Goal: Transaction & Acquisition: Purchase product/service

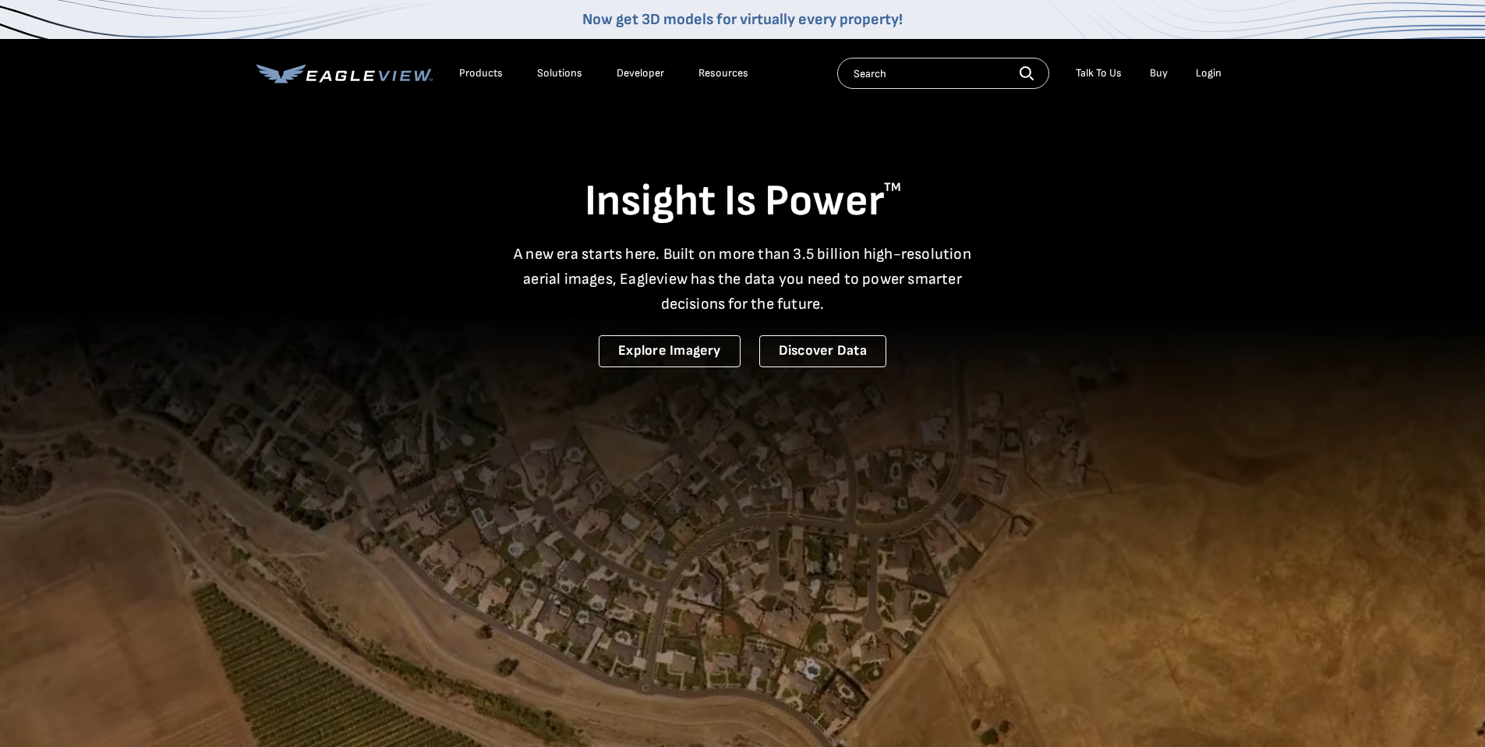
click at [1210, 72] on div "Login" at bounding box center [1209, 73] width 26 height 14
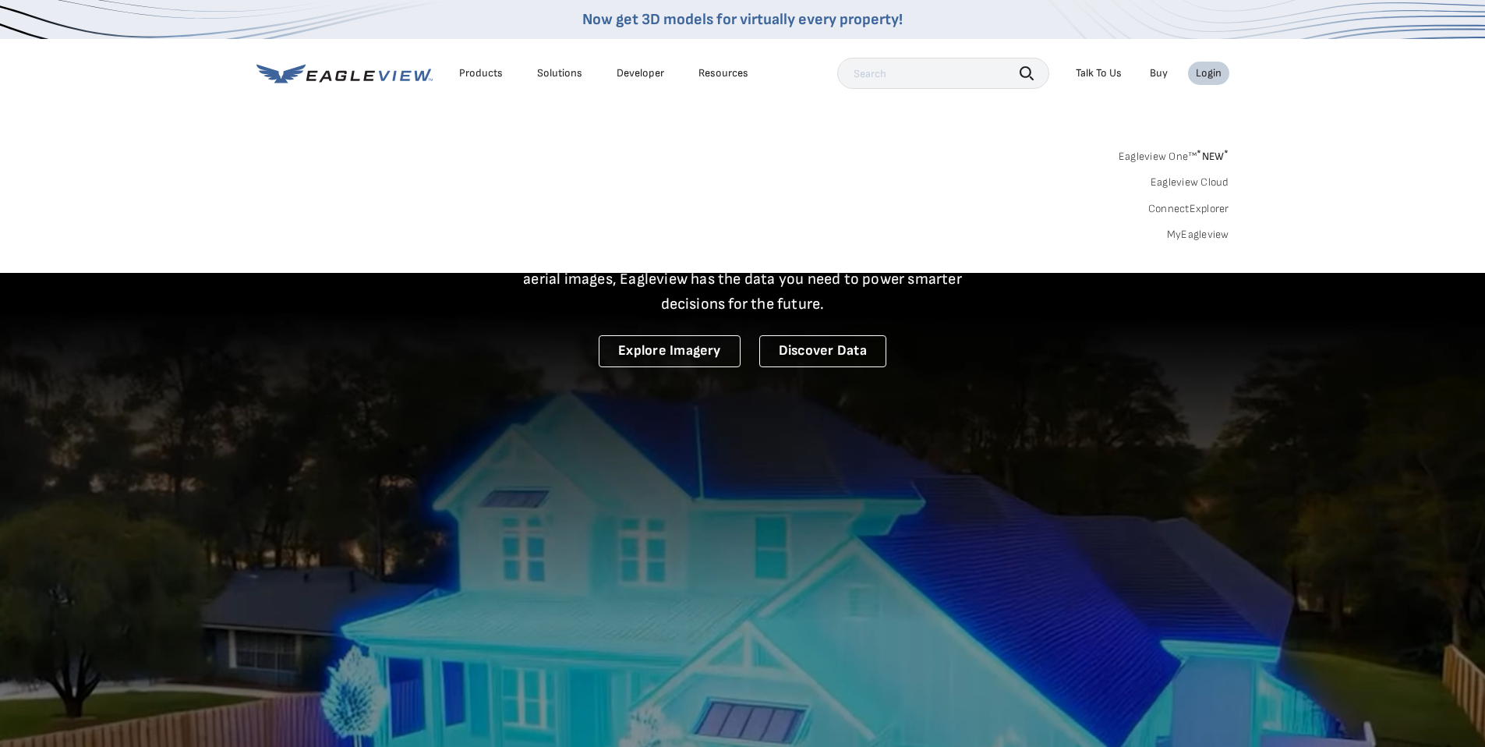
click at [1212, 74] on div "Login" at bounding box center [1209, 73] width 26 height 14
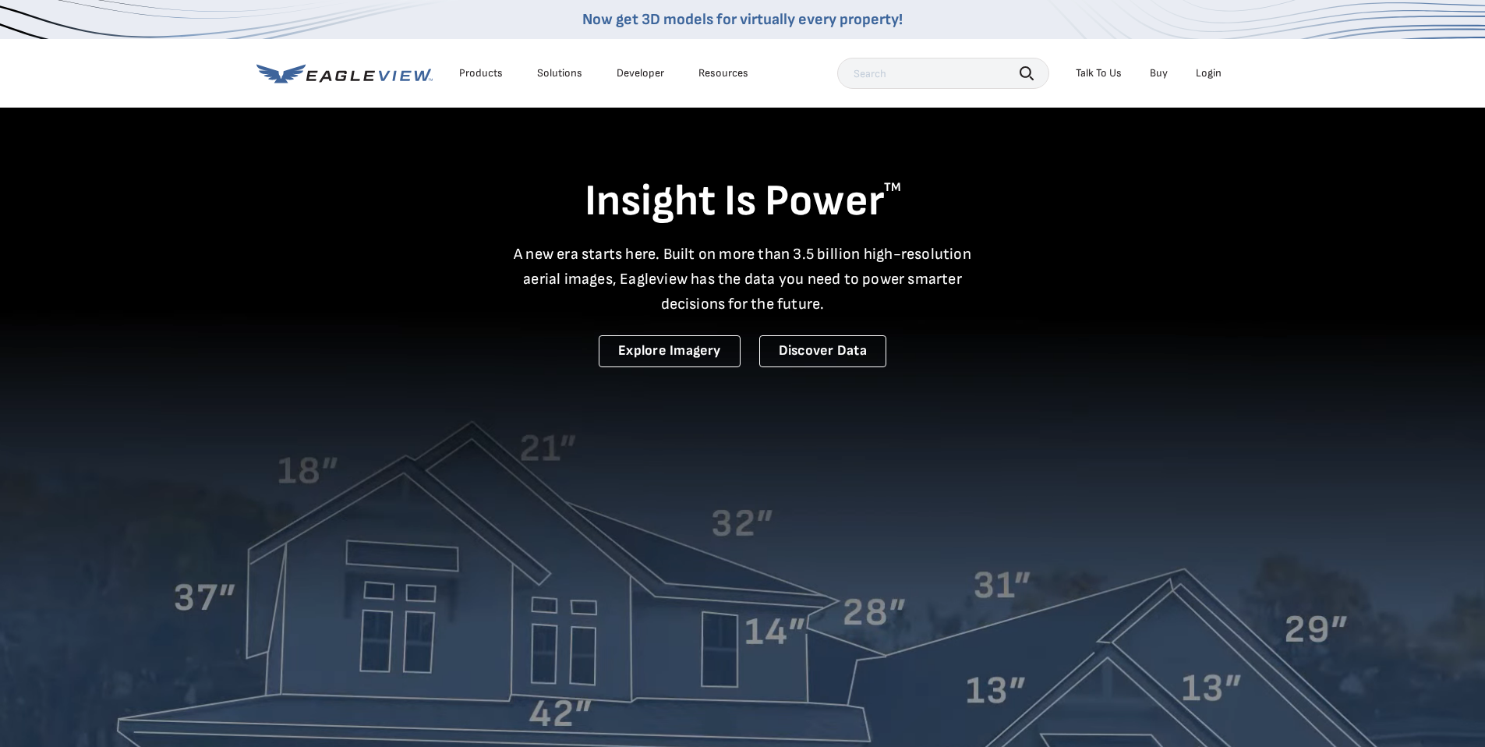
click at [1208, 74] on div "Login" at bounding box center [1209, 73] width 26 height 14
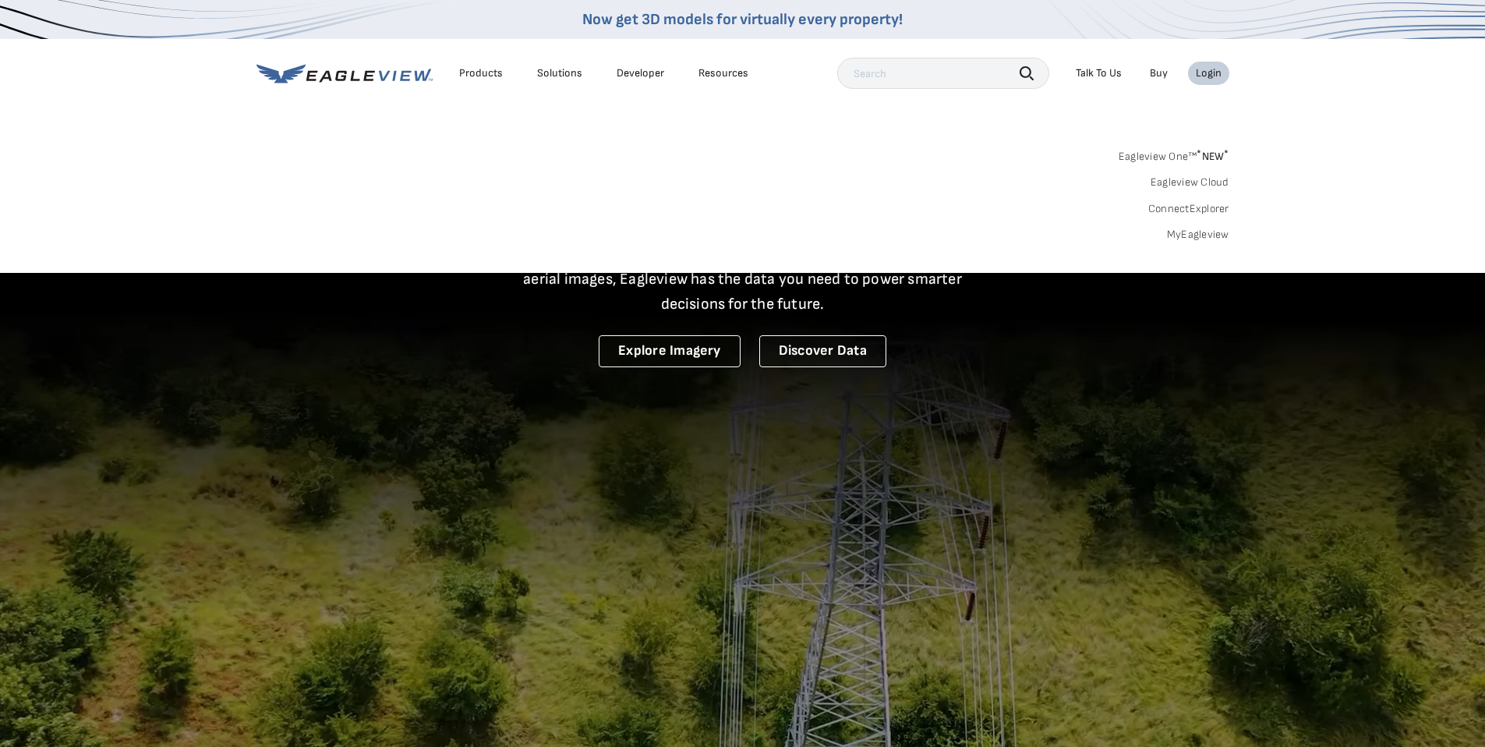
click at [910, 113] on nav "Now get 3D models for virtually every property! Products Solutions Developer Re…" at bounding box center [742, 136] width 1485 height 273
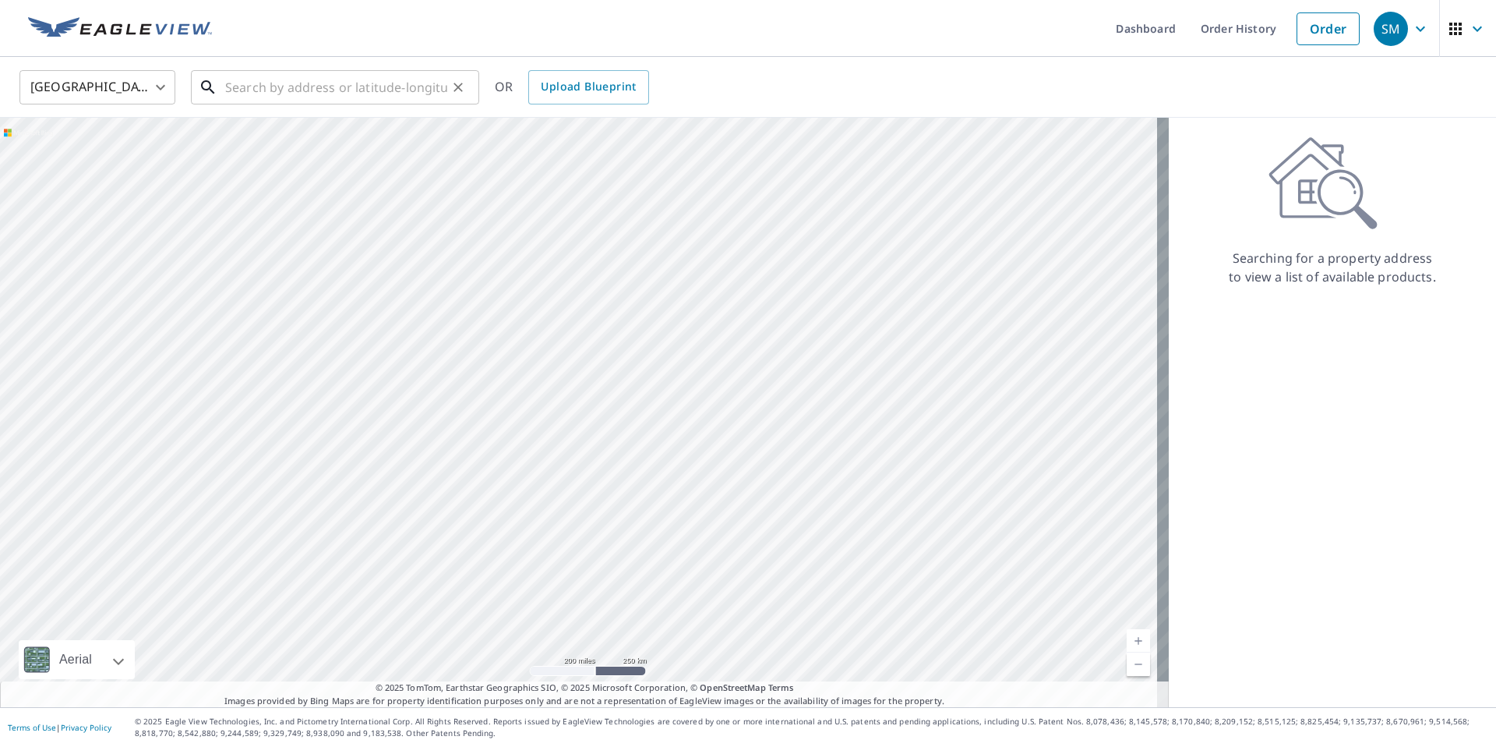
click at [435, 87] on input "text" at bounding box center [336, 87] width 222 height 44
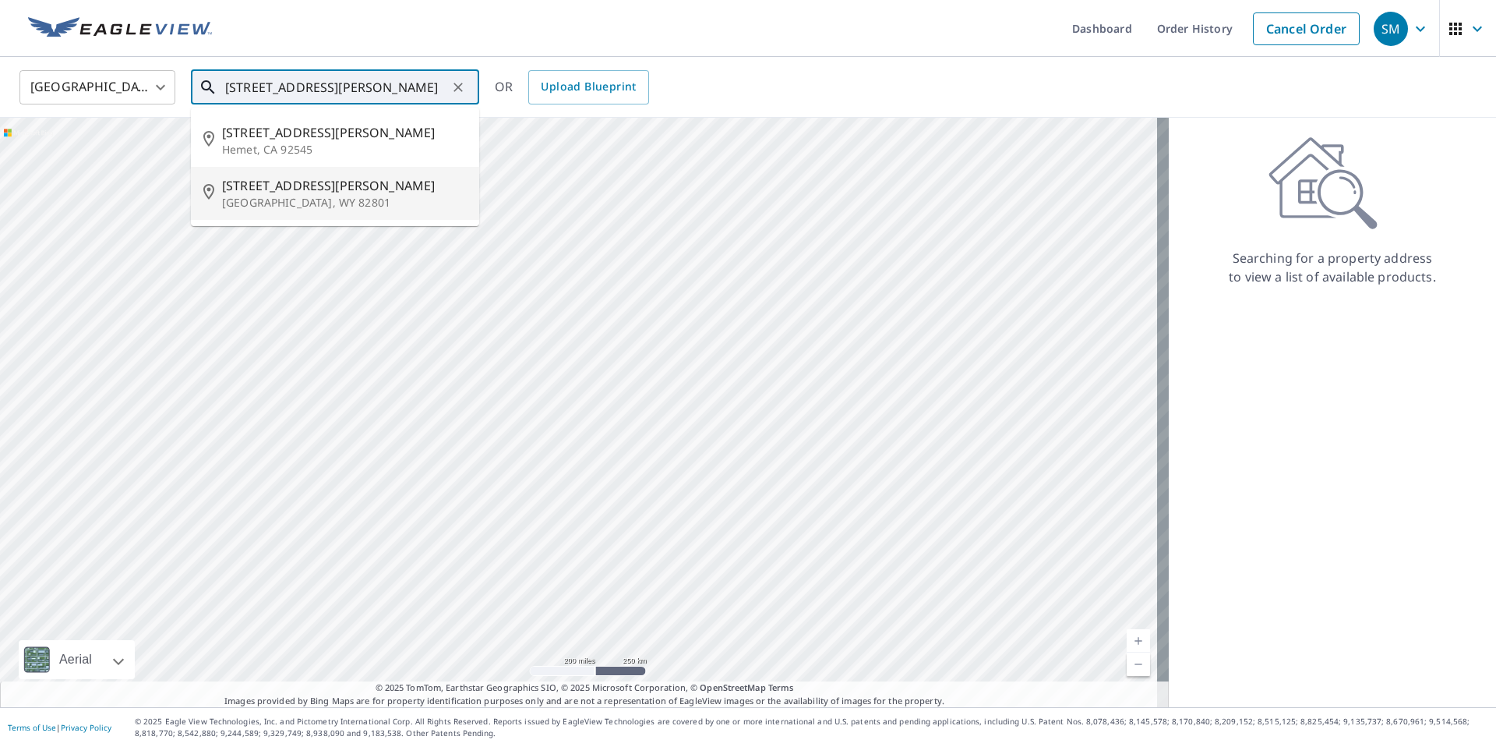
click at [359, 172] on li "959 Burton St Sheridan, WY 82801" at bounding box center [335, 193] width 288 height 53
type input "959 Burton St Sheridan, WY 82801"
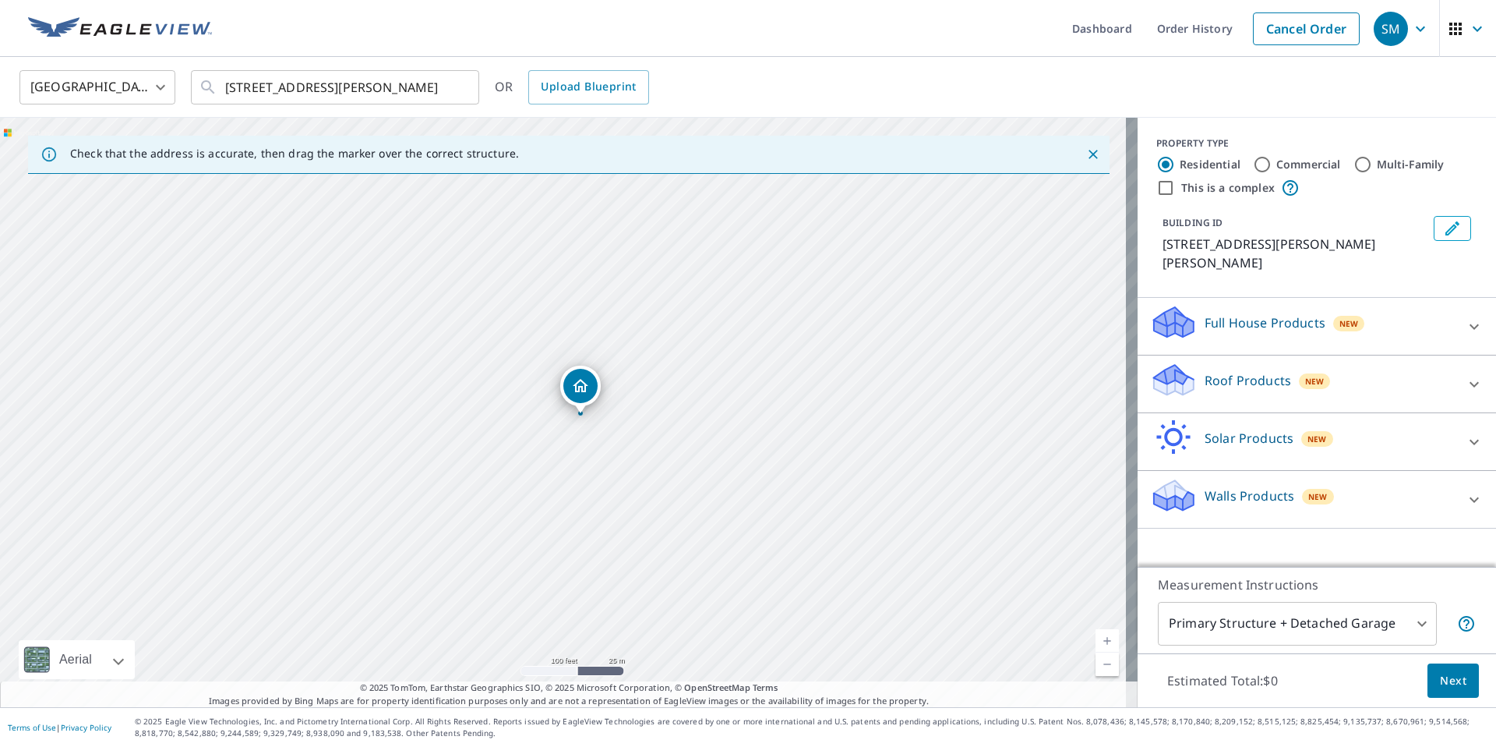
drag, startPoint x: 593, startPoint y: 443, endPoint x: 654, endPoint y: 469, distance: 66.0
click at [654, 469] on div "959 Burton St Sheridan, WY 82801" at bounding box center [569, 412] width 1138 height 589
drag, startPoint x: 673, startPoint y: 461, endPoint x: 649, endPoint y: 475, distance: 27.3
click at [1284, 362] on div "Roof Products New" at bounding box center [1303, 384] width 306 height 44
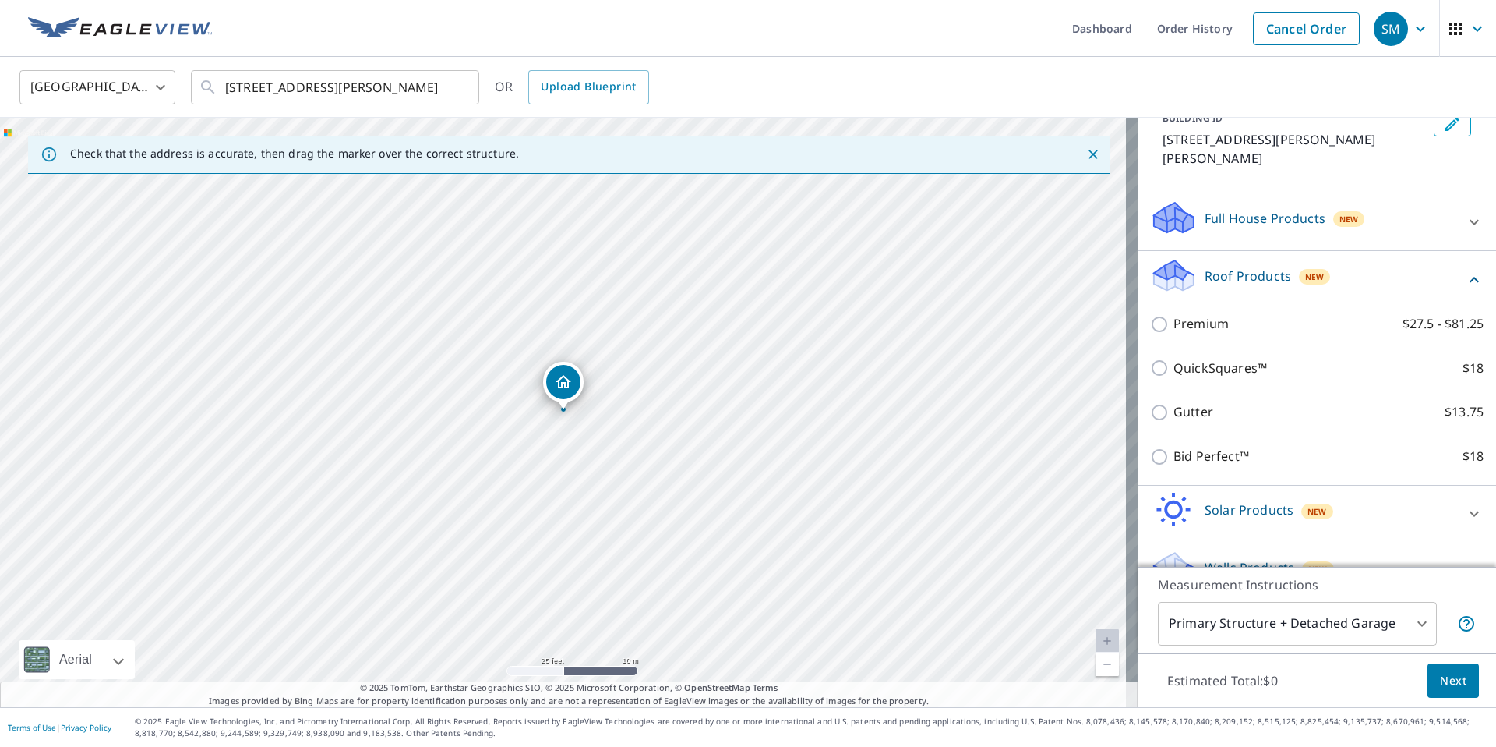
scroll to position [120, 0]
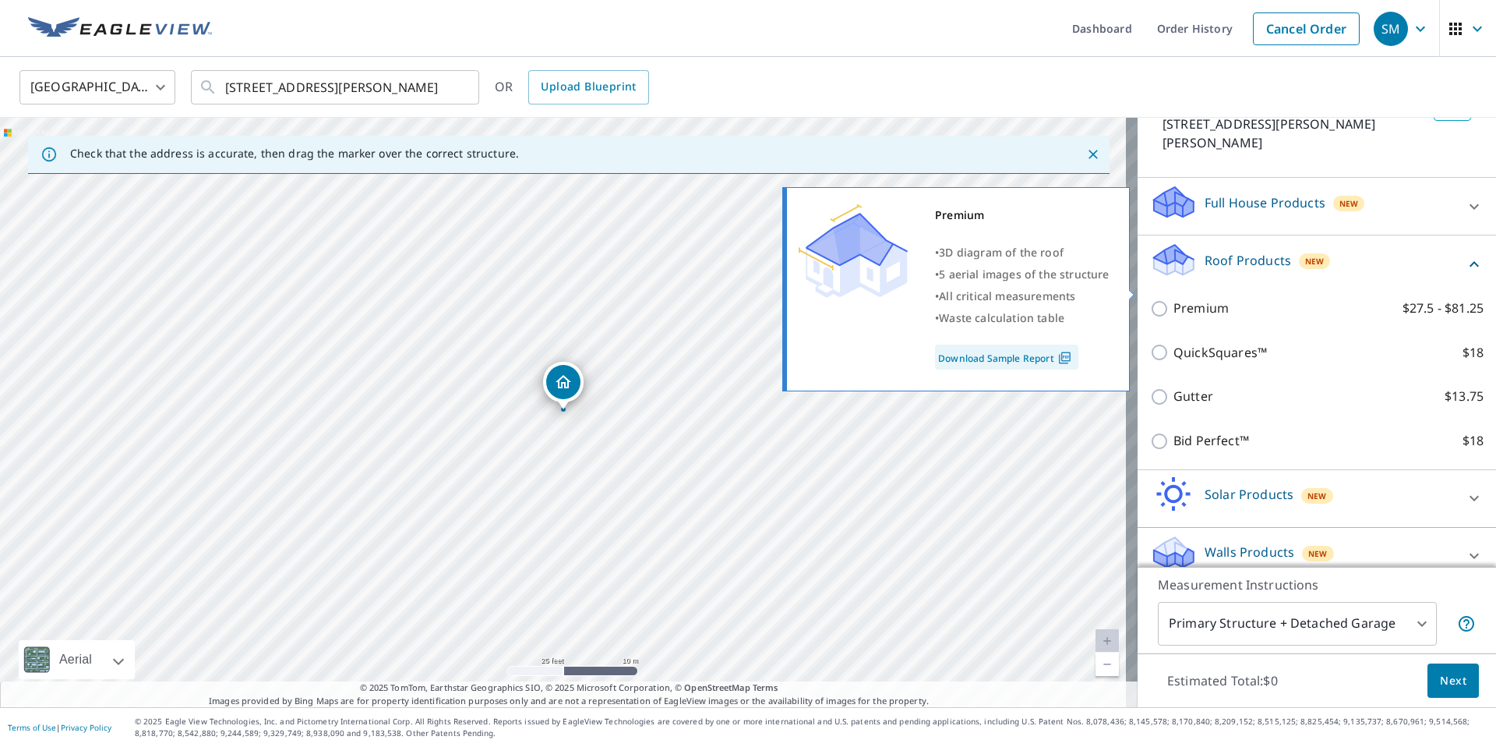
click at [1174, 298] on p "Premium" at bounding box center [1201, 307] width 55 height 19
click at [1162, 299] on input "Premium $27.5 - $81.25" at bounding box center [1161, 308] width 23 height 19
checkbox input "true"
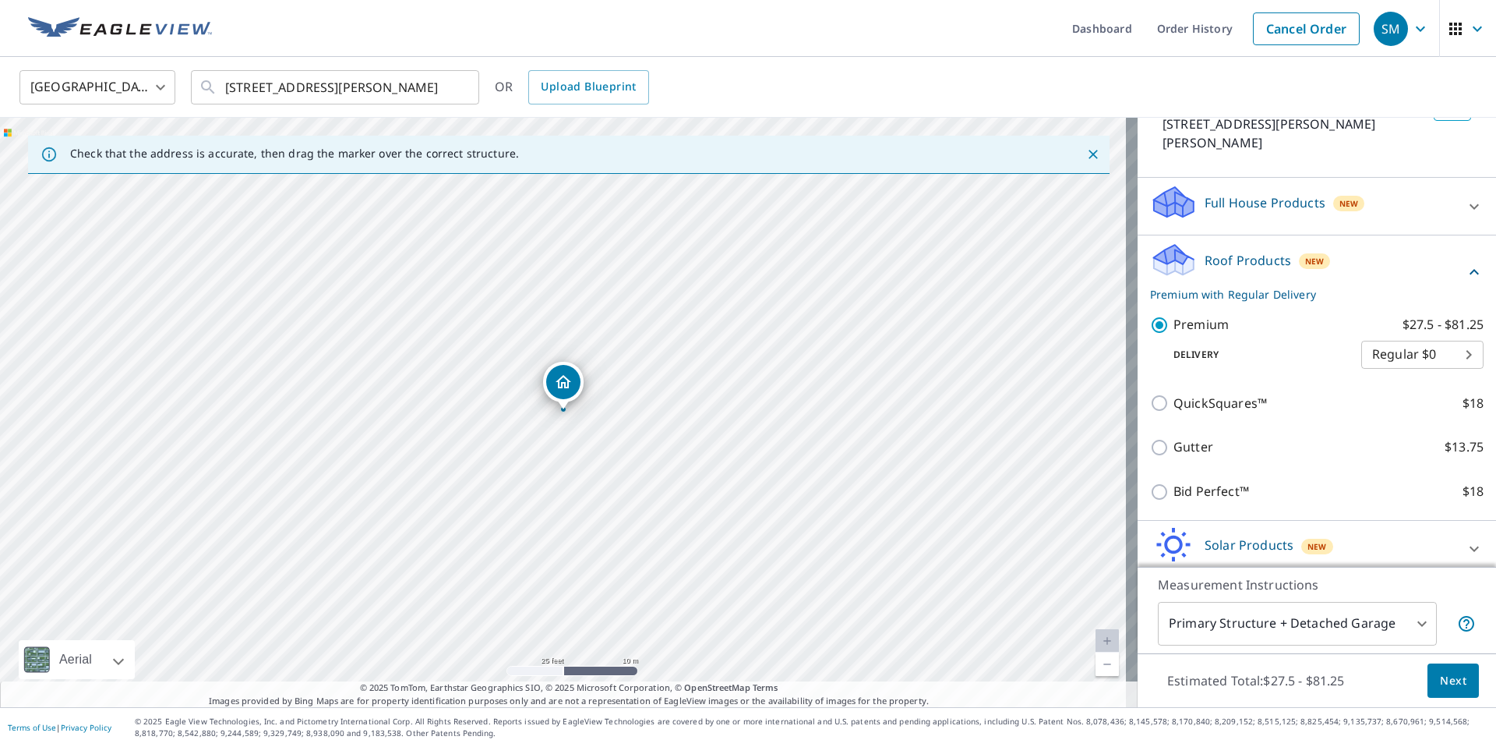
click at [1428, 673] on button "Next" at bounding box center [1453, 680] width 51 height 35
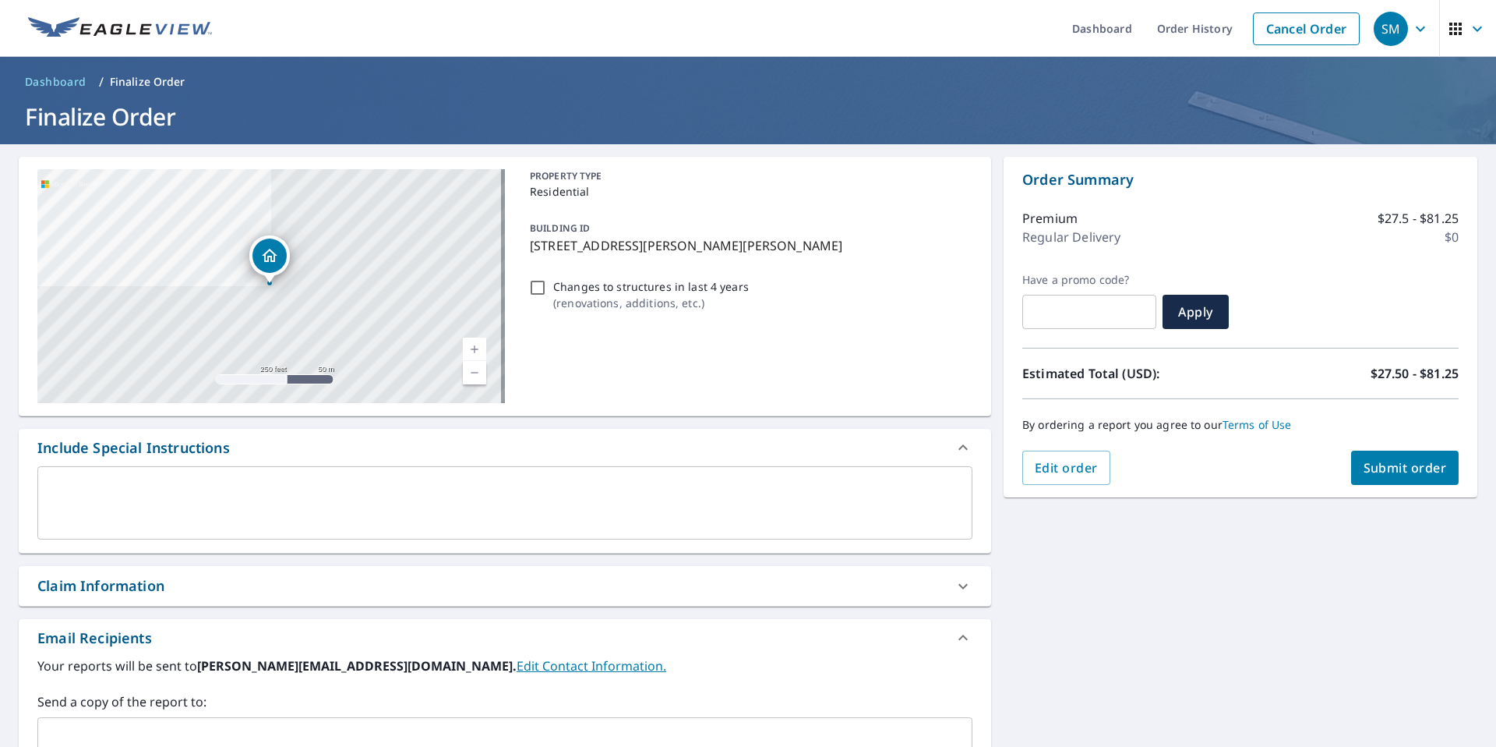
click at [1351, 457] on button "Submit order" at bounding box center [1405, 467] width 108 height 34
checkbox input "true"
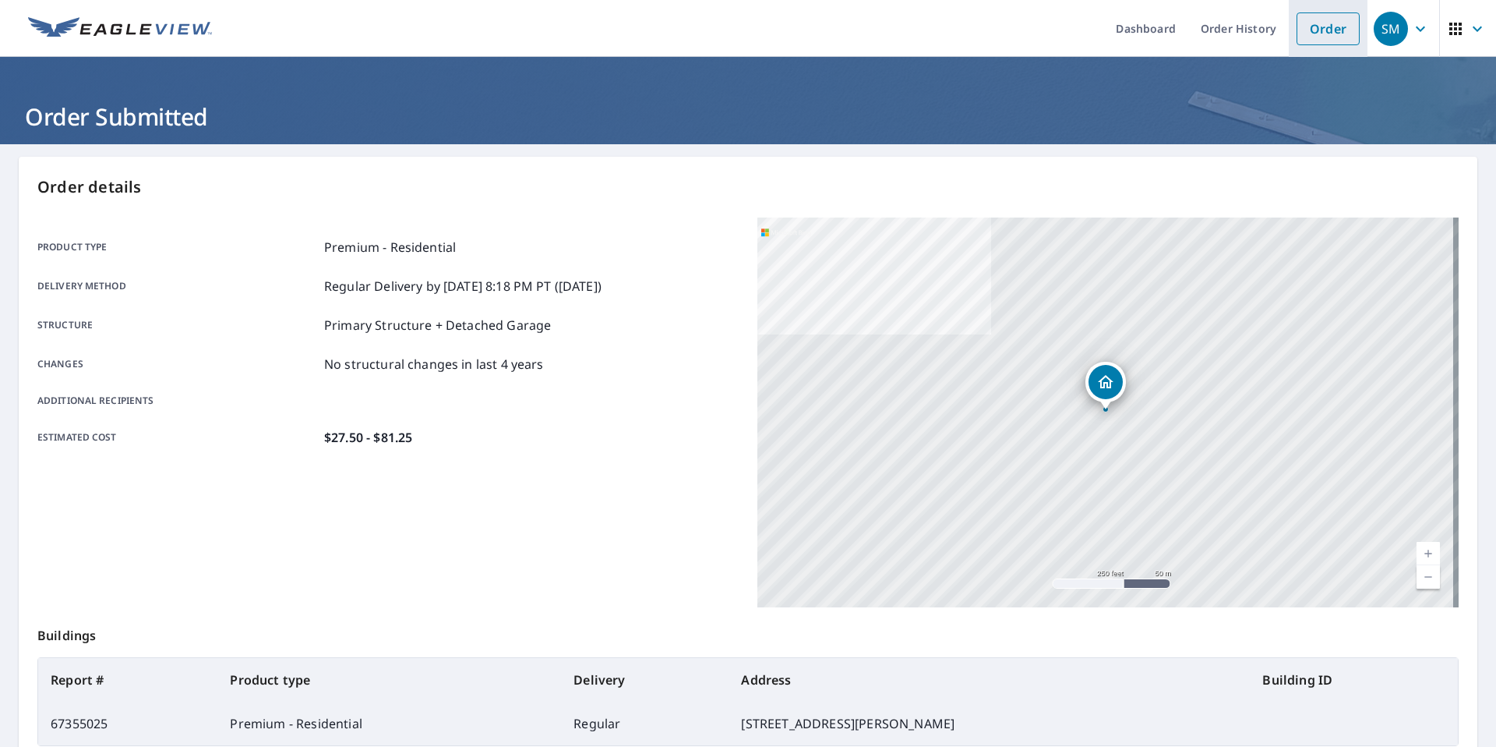
click at [1315, 27] on link "Order" at bounding box center [1328, 28] width 63 height 33
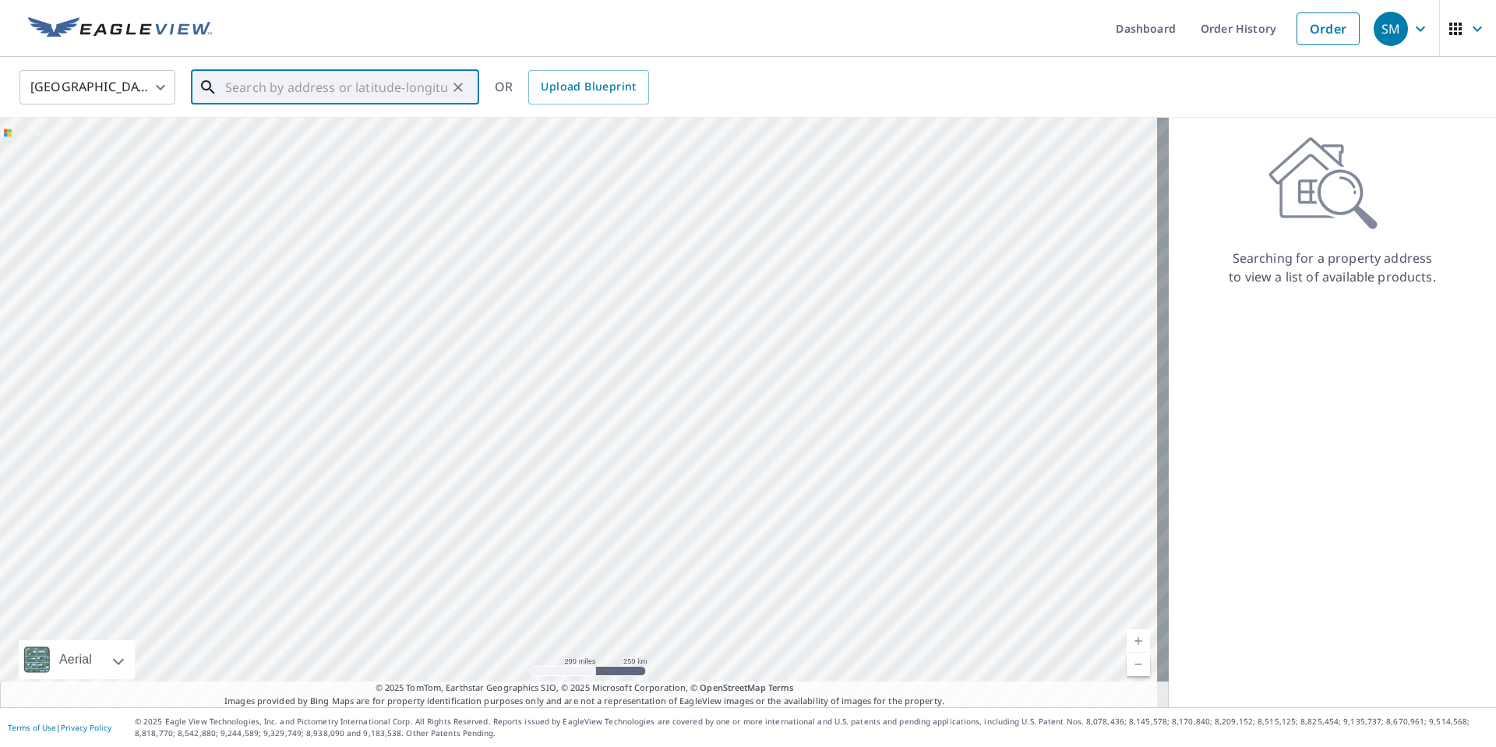
click at [373, 88] on input "text" at bounding box center [336, 87] width 222 height 44
click at [298, 92] on input "text" at bounding box center [336, 87] width 222 height 44
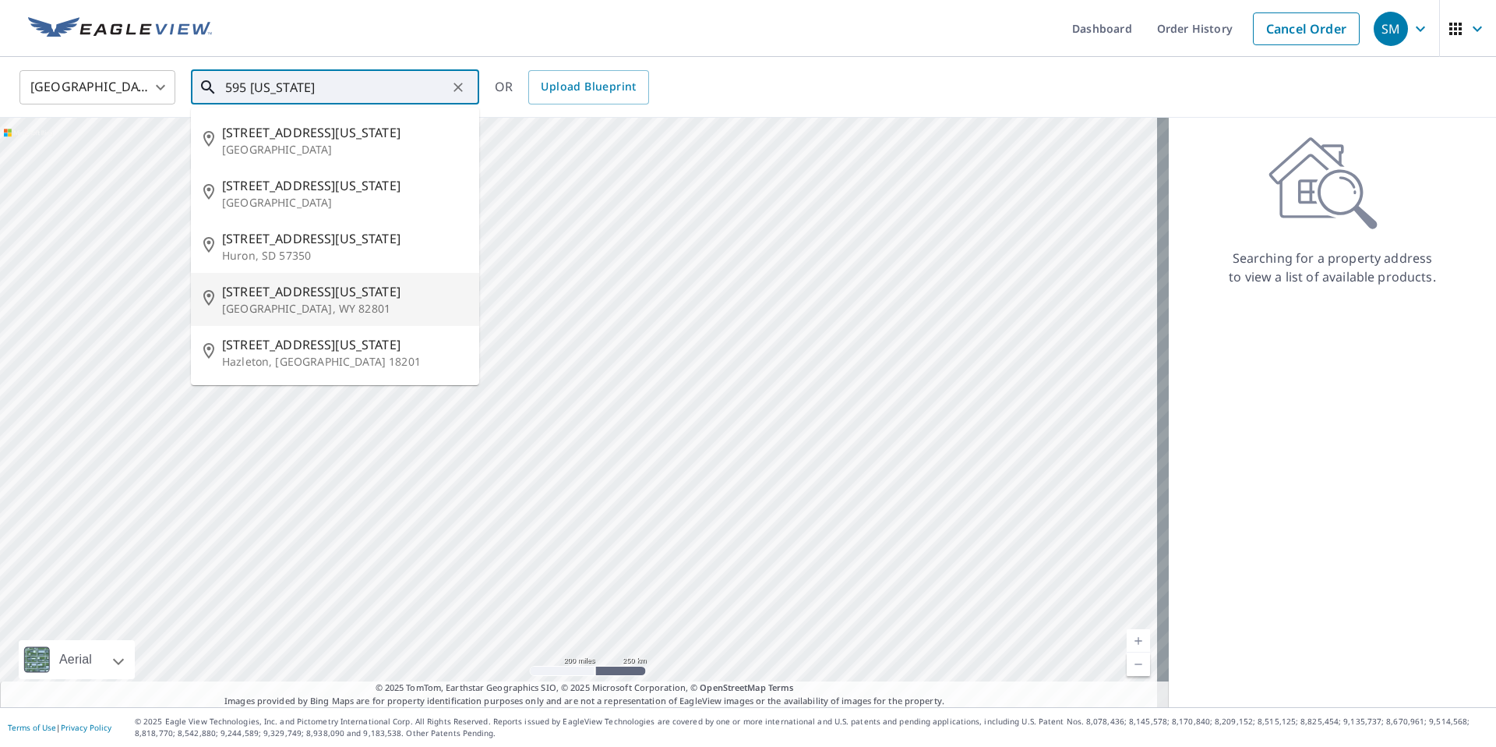
click at [297, 285] on span "595 Wyoming Ave" at bounding box center [344, 291] width 245 height 19
type input "595 Wyoming Ave Sheridan, WY 82801"
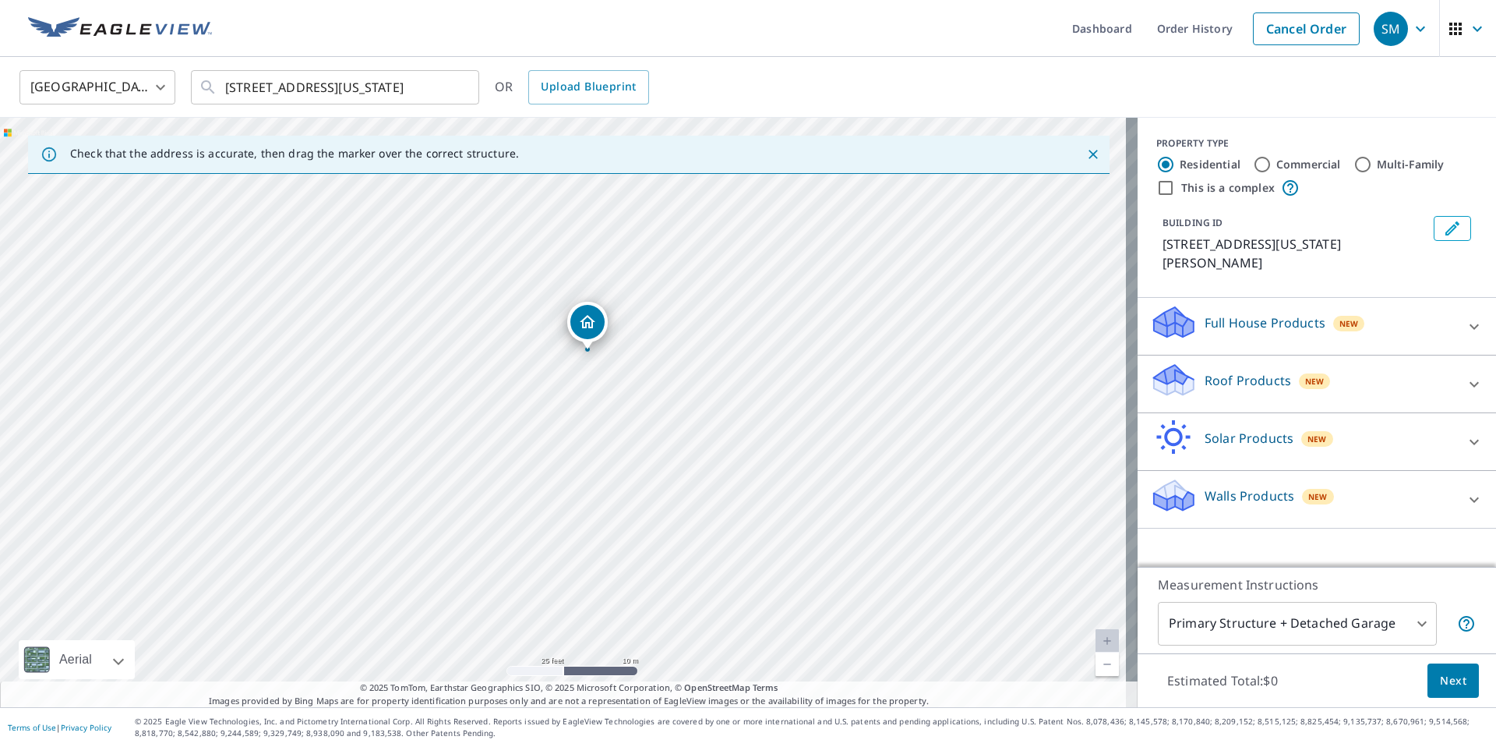
drag, startPoint x: 524, startPoint y: 514, endPoint x: 547, endPoint y: 454, distance: 63.7
click at [547, 454] on div "595 Wyoming Ave Sheridan, WY 82801" at bounding box center [569, 412] width 1138 height 589
drag, startPoint x: 550, startPoint y: 406, endPoint x: 554, endPoint y: 397, distance: 9.4
click at [554, 397] on div "595 Wyoming Ave Sheridan, WY 82801" at bounding box center [569, 412] width 1138 height 589
drag, startPoint x: 585, startPoint y: 311, endPoint x: 569, endPoint y: 331, distance: 26.0
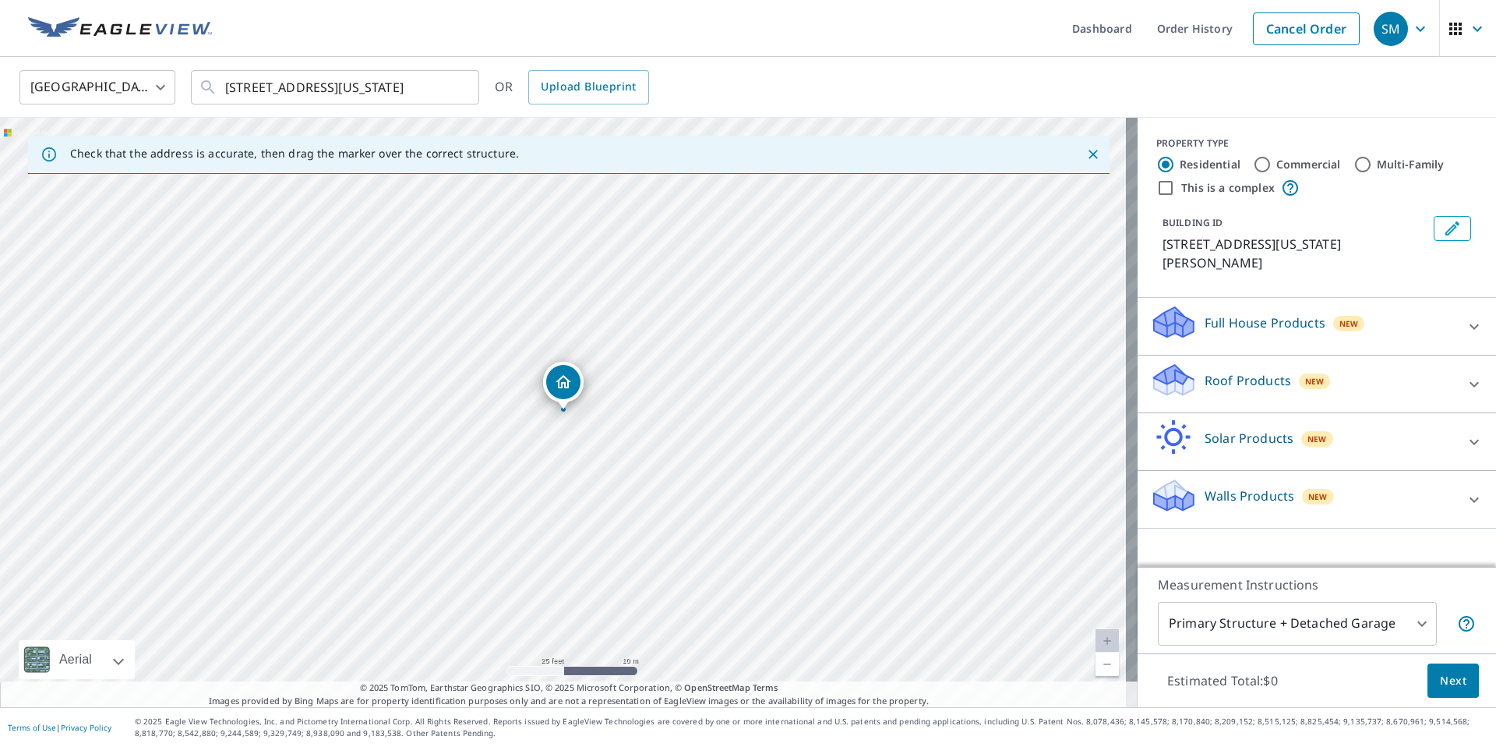
click at [1166, 331] on div "Full House Products New Full House™ $98" at bounding box center [1317, 327] width 359 height 58
click at [1205, 371] on p "Roof Products" at bounding box center [1248, 380] width 87 height 19
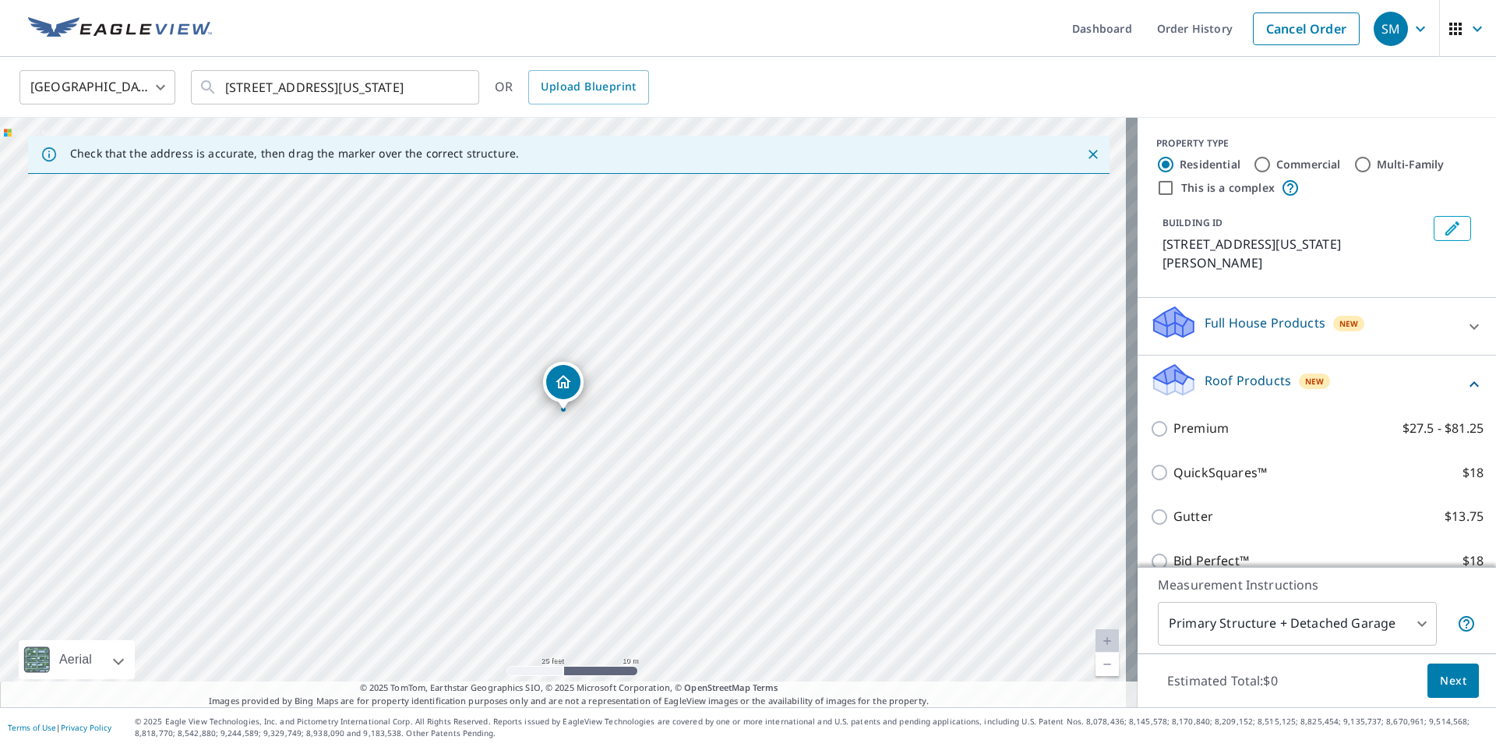
click at [1234, 450] on div "QuickSquares™ $18" at bounding box center [1317, 472] width 334 height 44
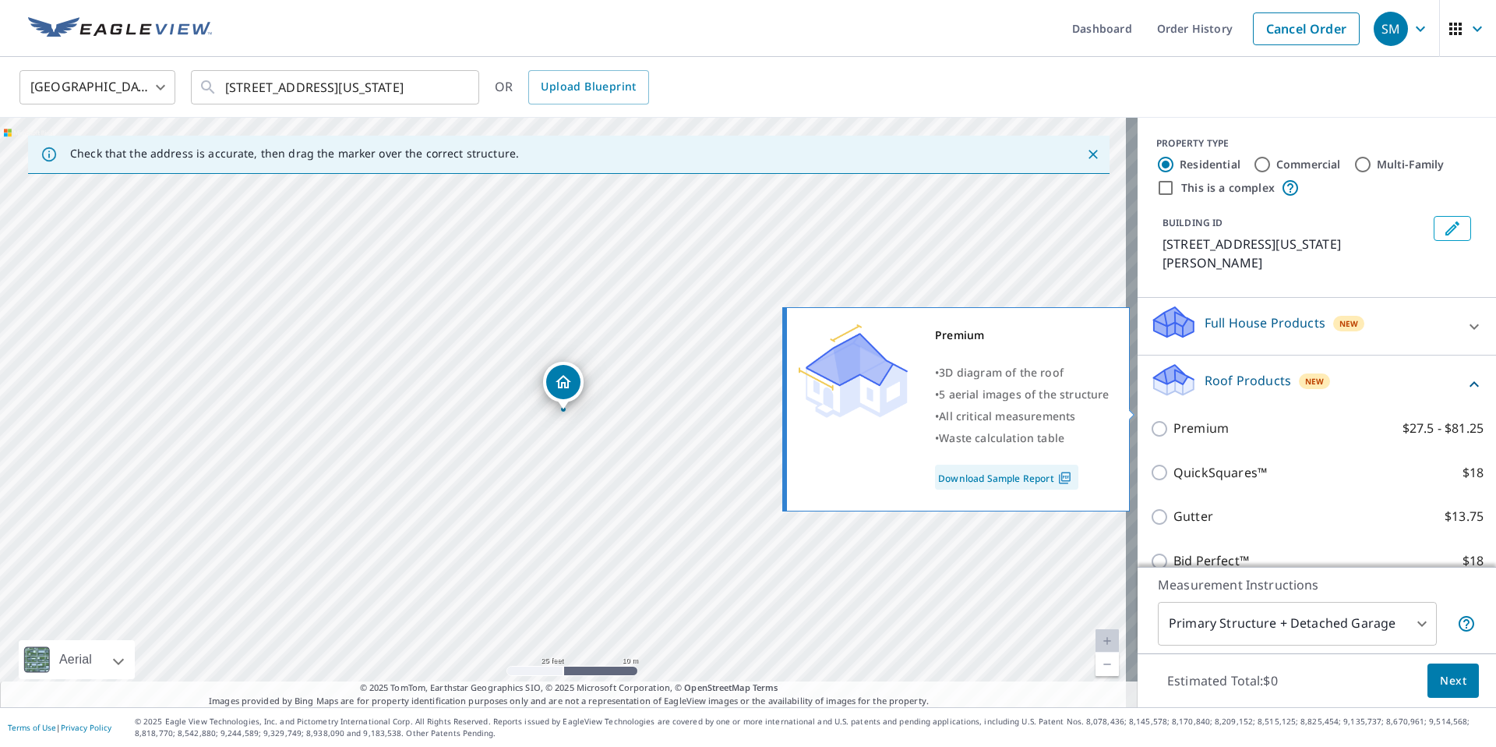
click at [1220, 419] on label "Premium $27.5 - $81.25" at bounding box center [1329, 428] width 310 height 19
click at [1174, 419] on input "Premium $27.5 - $81.25" at bounding box center [1161, 428] width 23 height 19
checkbox input "true"
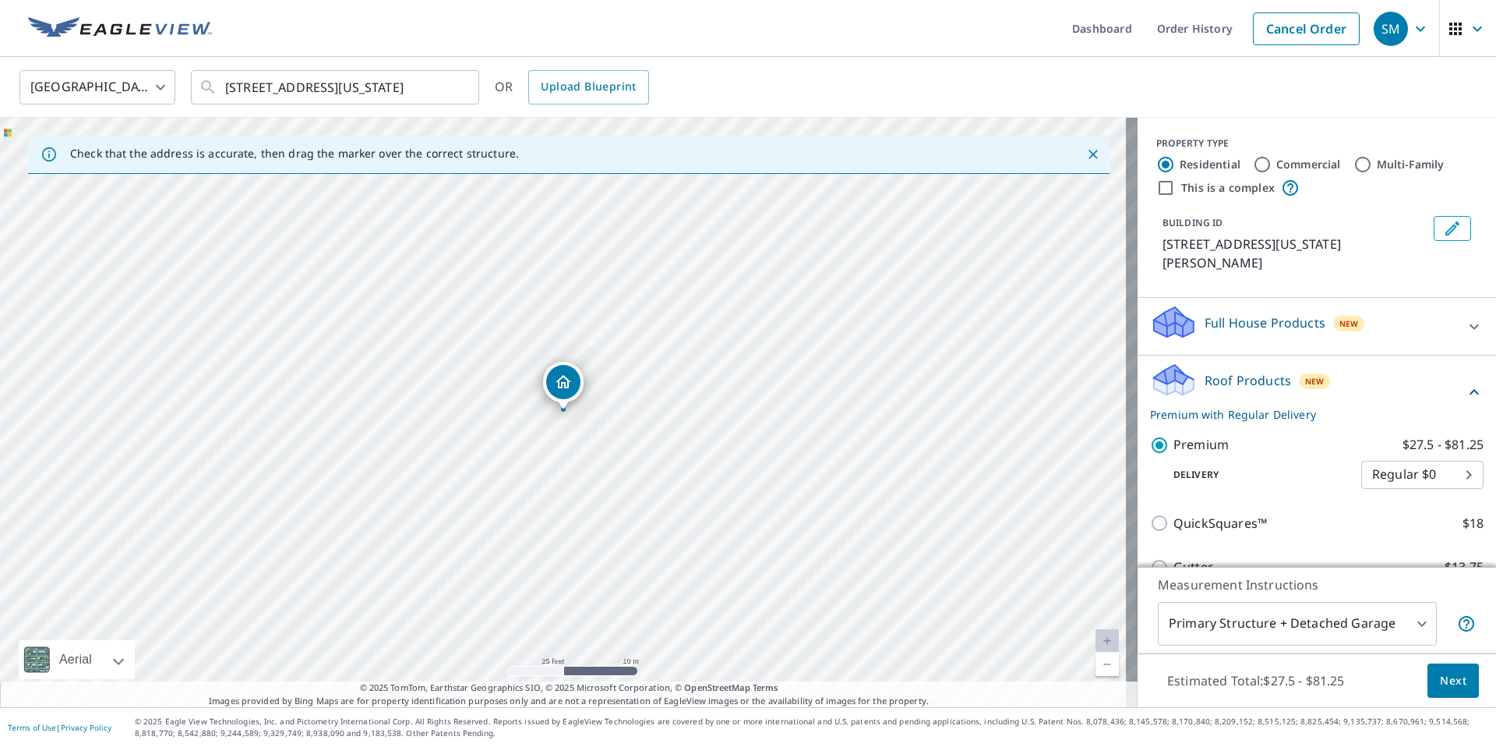
click at [1446, 676] on span "Next" at bounding box center [1453, 680] width 26 height 19
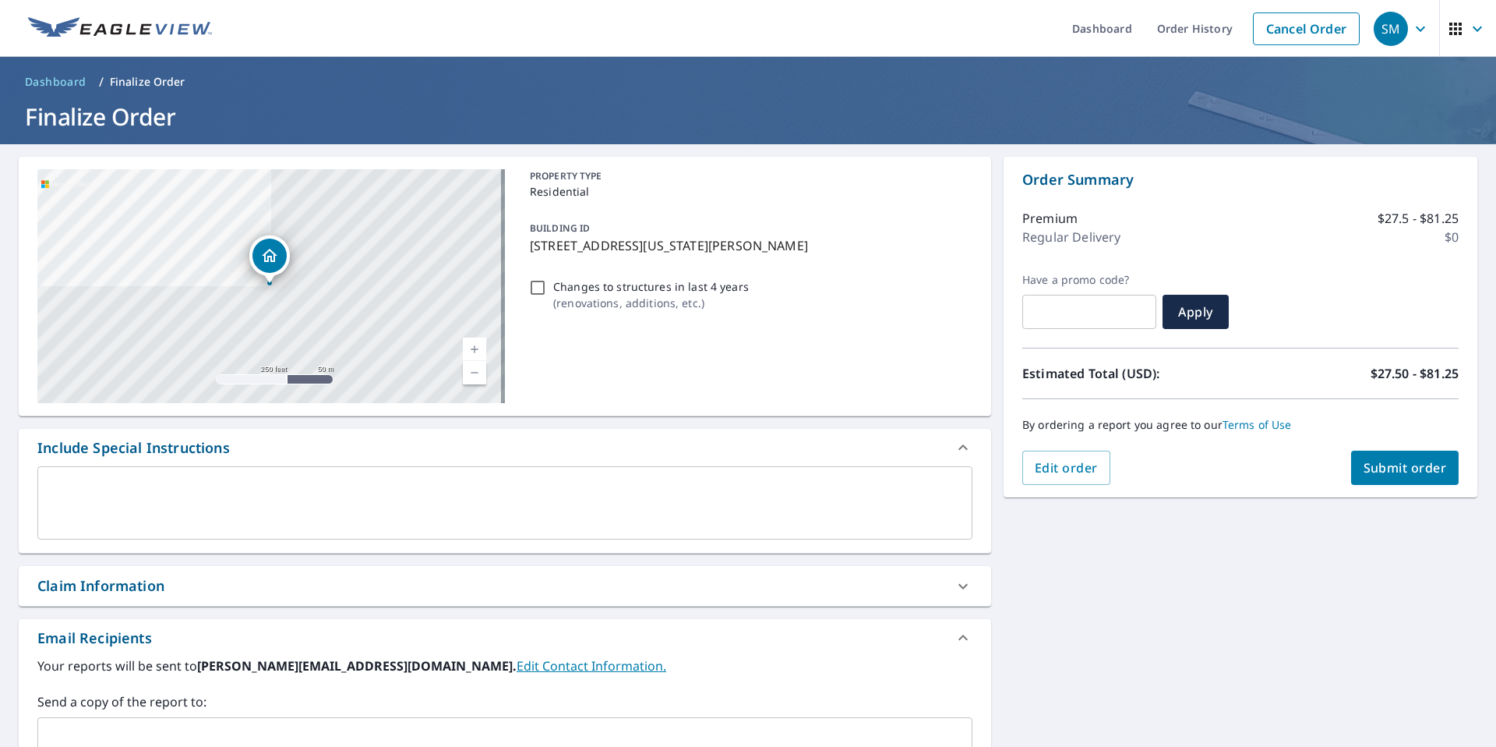
click at [1355, 450] on button "Submit order" at bounding box center [1405, 467] width 108 height 34
checkbox input "true"
